Goal: Task Accomplishment & Management: Use online tool/utility

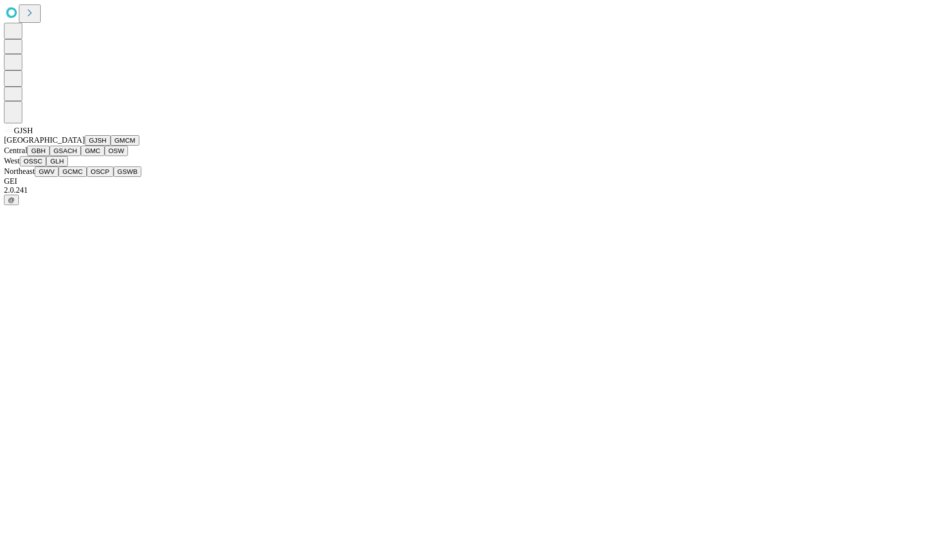
click at [85, 146] on button "GJSH" at bounding box center [98, 140] width 26 height 10
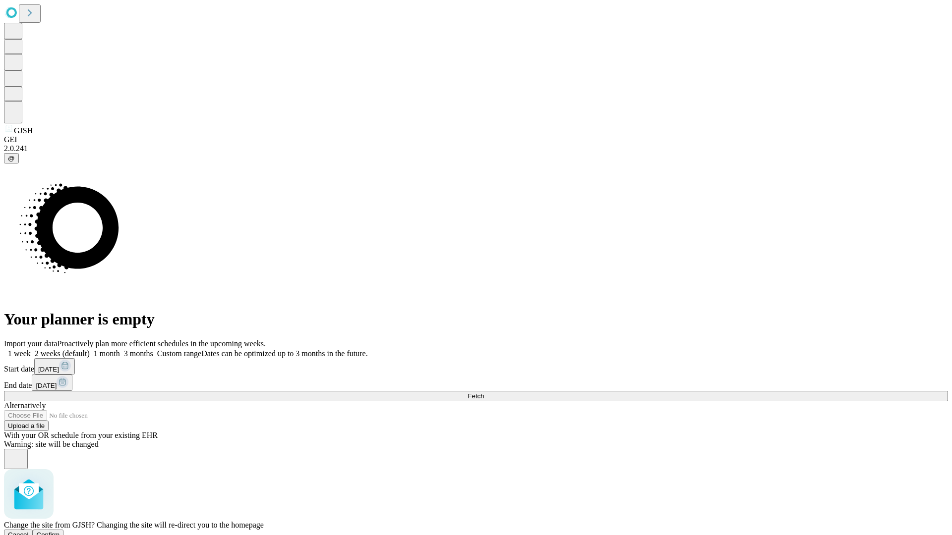
click at [60, 531] on span "Confirm" at bounding box center [48, 534] width 23 height 7
click at [120, 349] on label "1 month" at bounding box center [105, 353] width 30 height 8
click at [484, 393] on span "Fetch" at bounding box center [475, 396] width 16 height 7
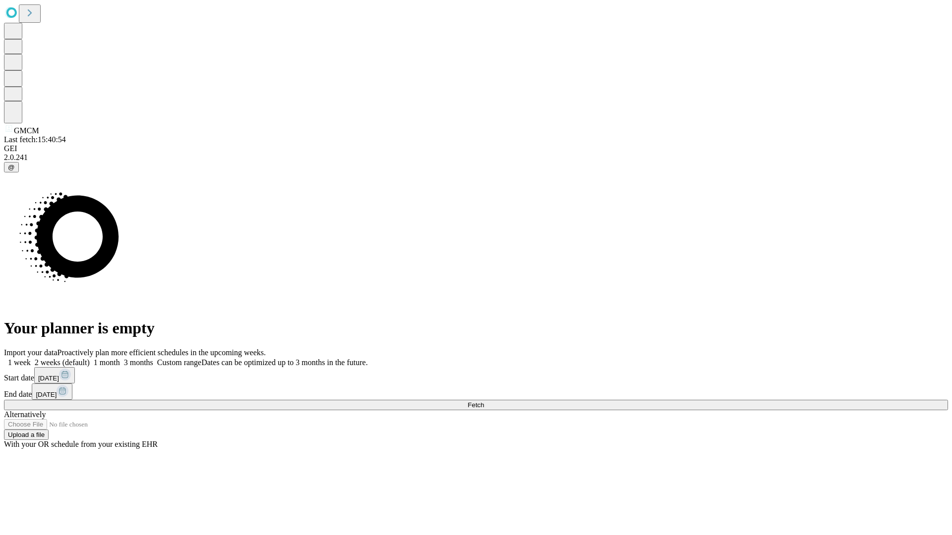
click at [120, 358] on label "1 month" at bounding box center [105, 362] width 30 height 8
click at [484, 402] on span "Fetch" at bounding box center [475, 405] width 16 height 7
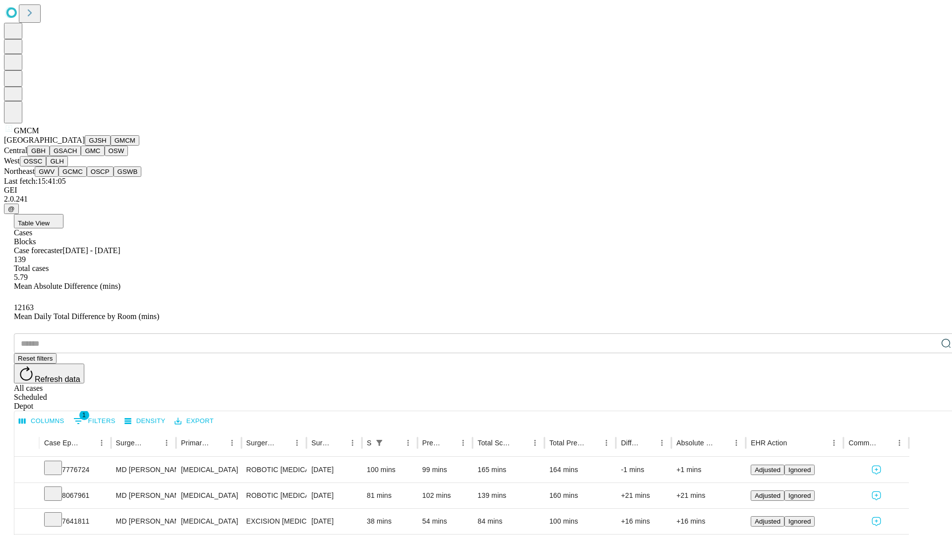
click at [50, 156] on button "GBH" at bounding box center [38, 151] width 22 height 10
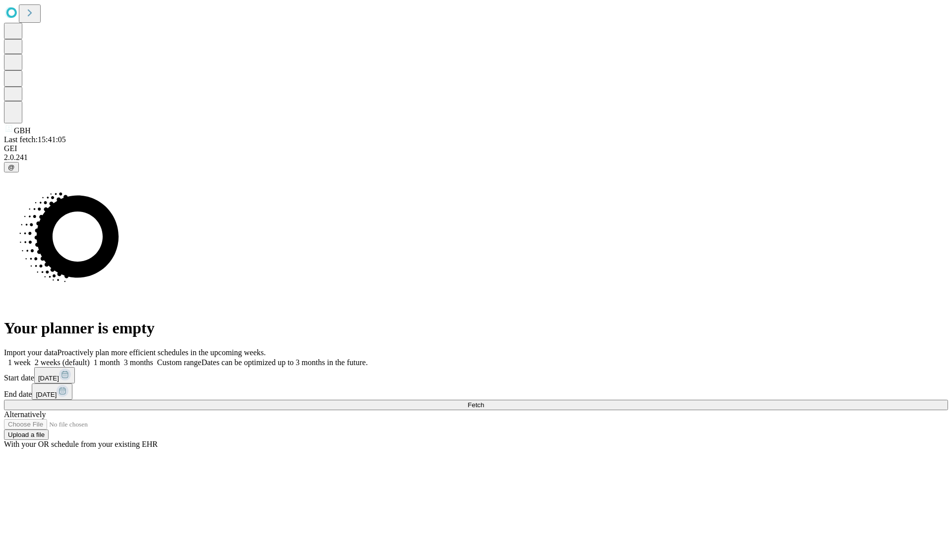
click at [120, 358] on label "1 month" at bounding box center [105, 362] width 30 height 8
click at [484, 402] on span "Fetch" at bounding box center [475, 405] width 16 height 7
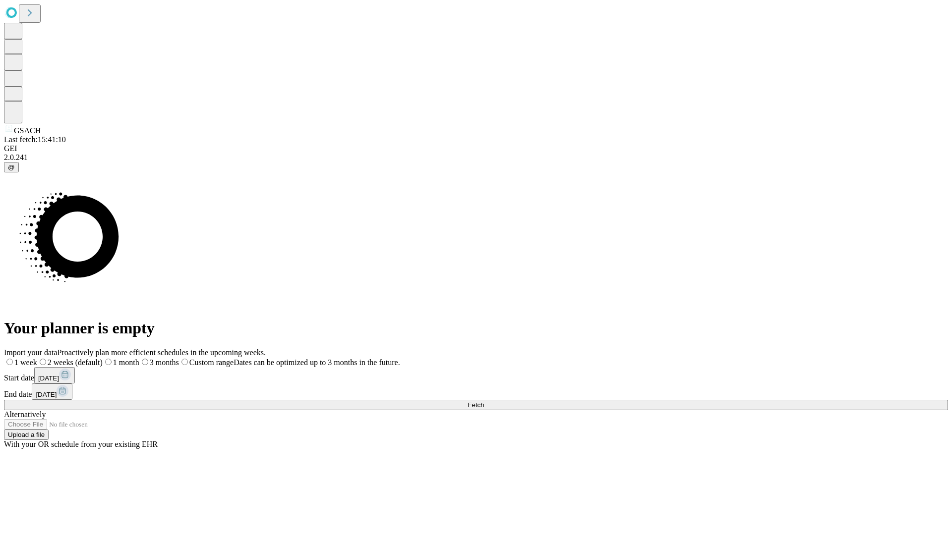
click at [139, 358] on label "1 month" at bounding box center [121, 362] width 37 height 8
click at [484, 402] on span "Fetch" at bounding box center [475, 405] width 16 height 7
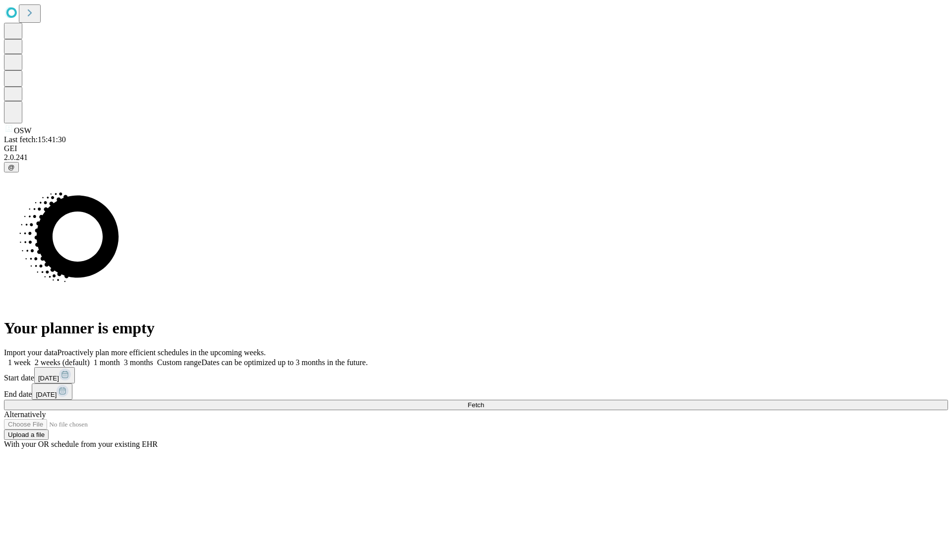
click at [120, 358] on label "1 month" at bounding box center [105, 362] width 30 height 8
click at [484, 402] on span "Fetch" at bounding box center [475, 405] width 16 height 7
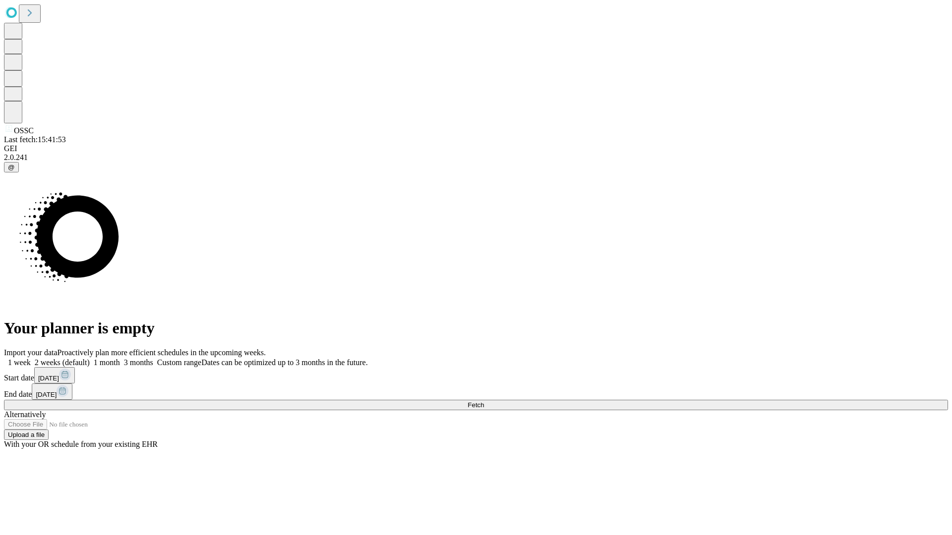
click at [120, 358] on label "1 month" at bounding box center [105, 362] width 30 height 8
click at [484, 402] on span "Fetch" at bounding box center [475, 405] width 16 height 7
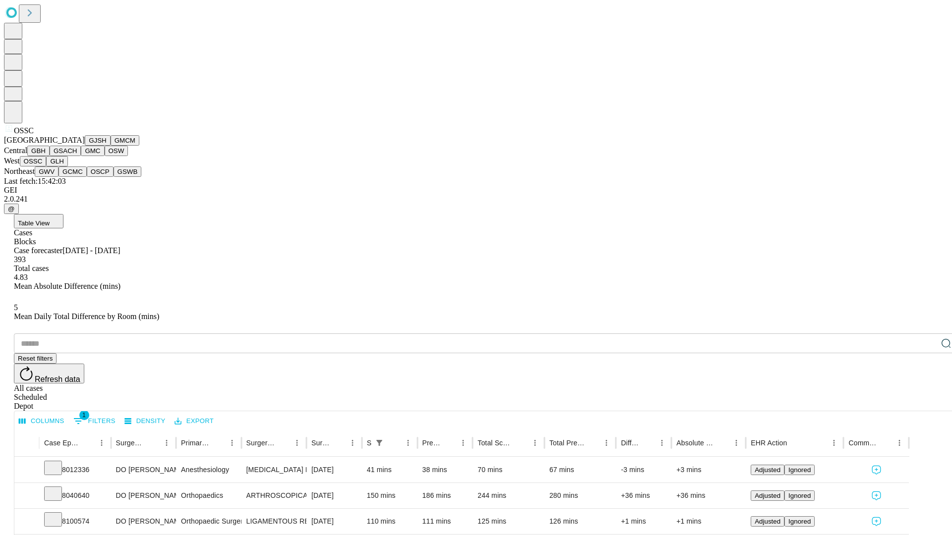
click at [67, 167] on button "GLH" at bounding box center [56, 161] width 21 height 10
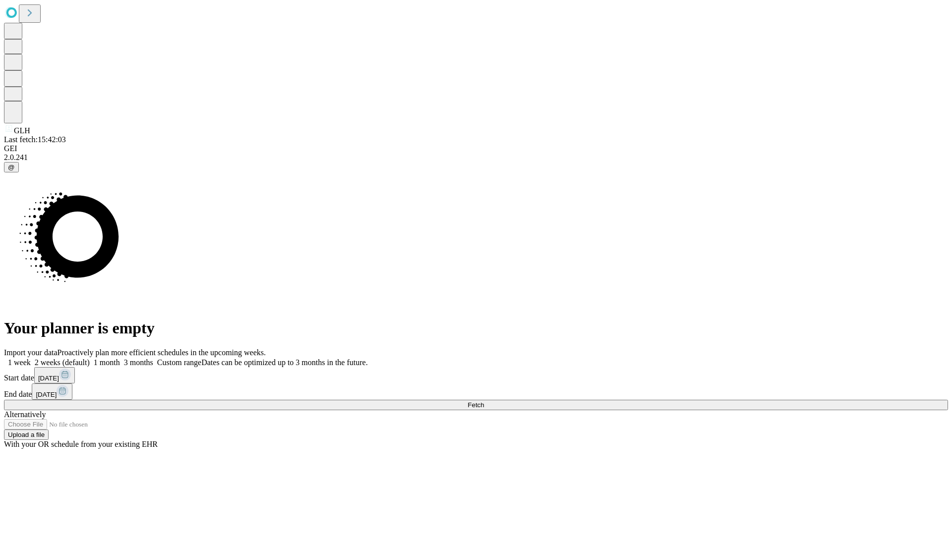
click at [120, 358] on label "1 month" at bounding box center [105, 362] width 30 height 8
click at [484, 402] on span "Fetch" at bounding box center [475, 405] width 16 height 7
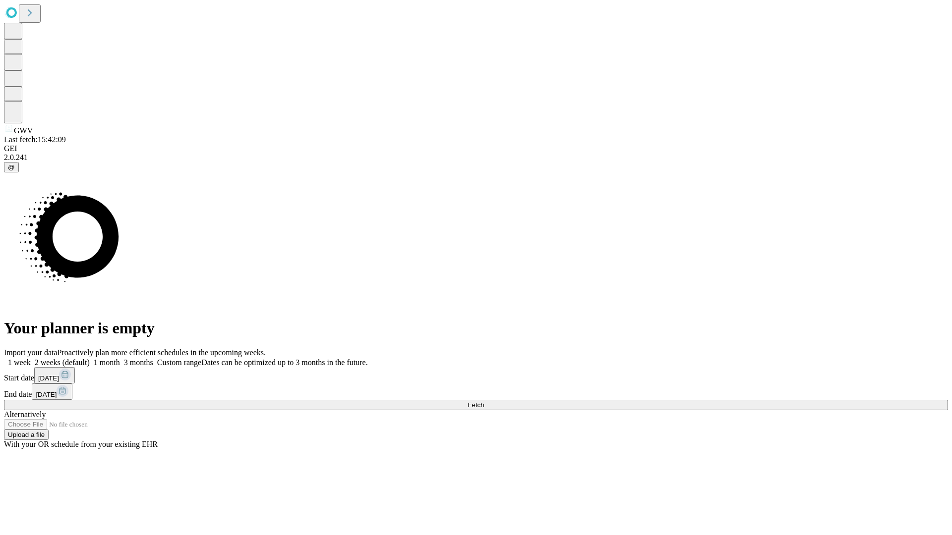
click at [484, 402] on span "Fetch" at bounding box center [475, 405] width 16 height 7
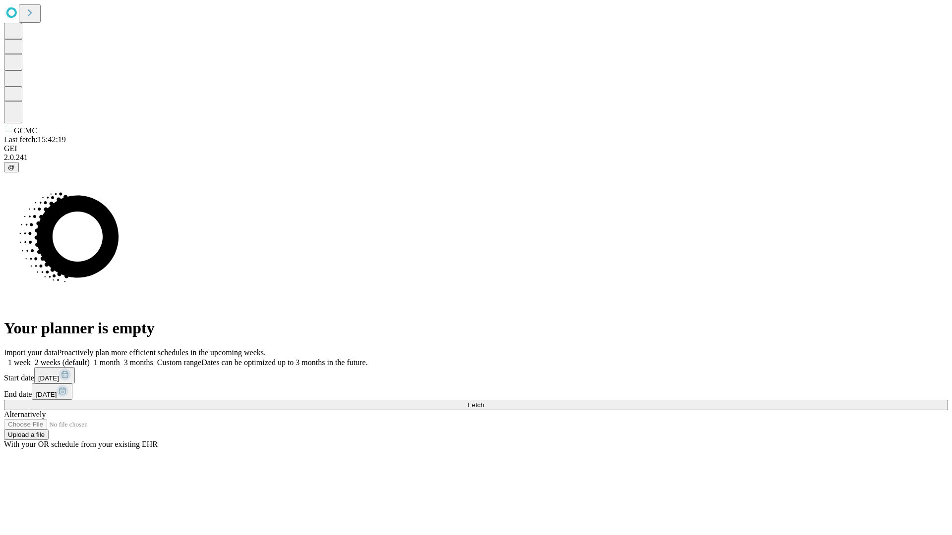
click at [120, 358] on label "1 month" at bounding box center [105, 362] width 30 height 8
click at [484, 402] on span "Fetch" at bounding box center [475, 405] width 16 height 7
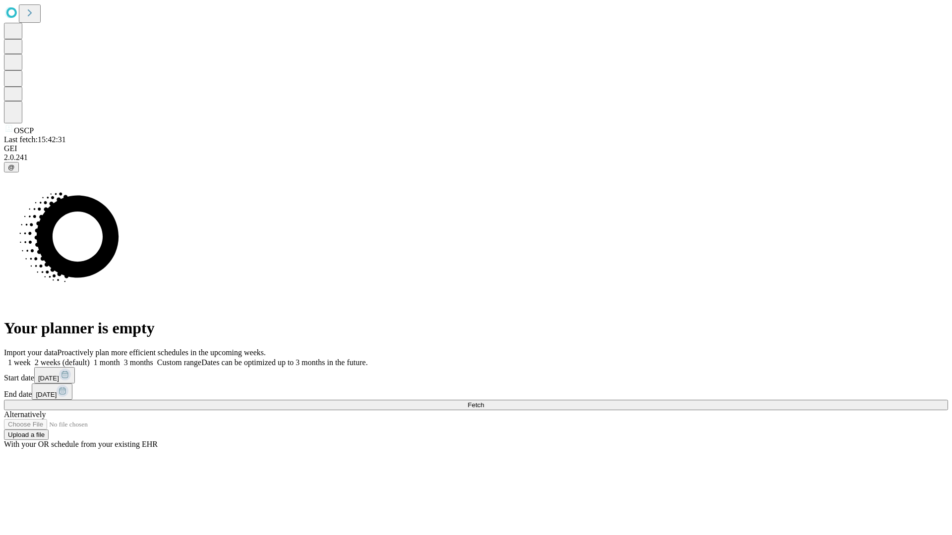
click at [120, 358] on label "1 month" at bounding box center [105, 362] width 30 height 8
click at [484, 402] on span "Fetch" at bounding box center [475, 405] width 16 height 7
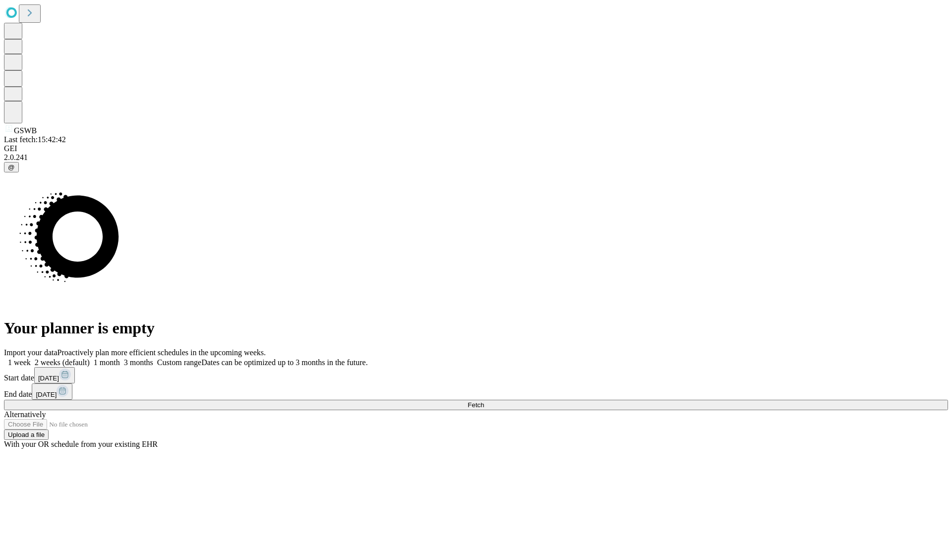
click at [120, 358] on label "1 month" at bounding box center [105, 362] width 30 height 8
click at [484, 402] on span "Fetch" at bounding box center [475, 405] width 16 height 7
